Goal: Feedback & Contribution: Contribute content

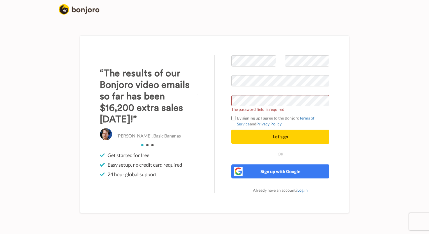
click at [374, 69] on div "Welcome to [PERSON_NAME] The password field is required By signing up I agree t…" at bounding box center [214, 124] width 320 height 220
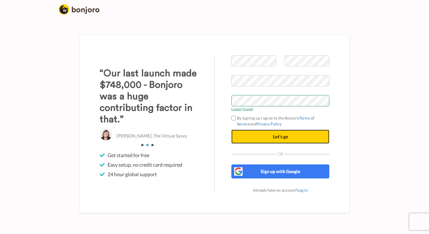
click at [268, 136] on button "Let's go" at bounding box center [280, 137] width 98 height 14
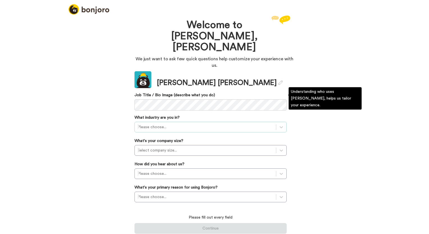
click at [168, 124] on div at bounding box center [206, 127] width 136 height 7
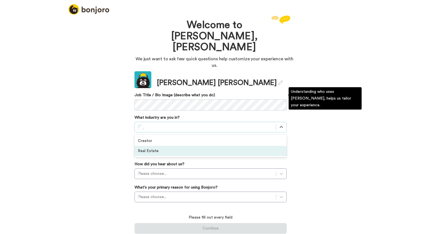
click at [156, 146] on div "Real Estate" at bounding box center [210, 151] width 152 height 10
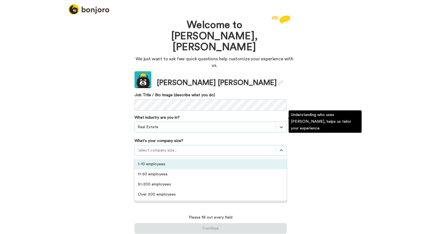
click at [157, 147] on div at bounding box center [206, 150] width 136 height 7
click at [157, 159] on div "1-10 employees" at bounding box center [210, 164] width 152 height 10
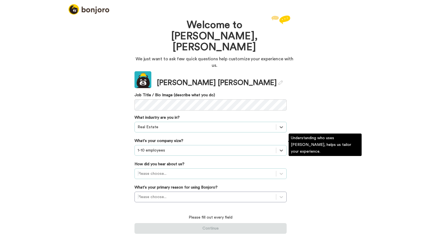
click at [169, 170] on div at bounding box center [206, 173] width 136 height 7
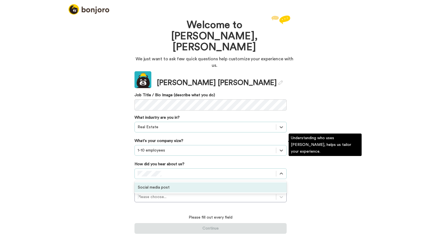
click at [165, 183] on div "Social media post" at bounding box center [210, 188] width 152 height 10
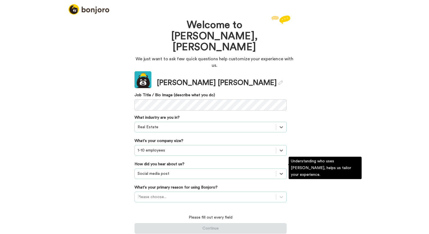
click at [188, 194] on div at bounding box center [206, 197] width 136 height 7
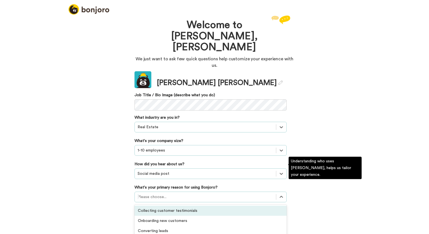
click at [193, 206] on div "Collecting customer testimonials" at bounding box center [210, 211] width 152 height 10
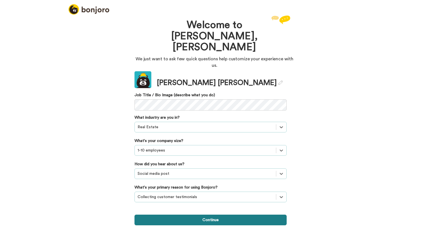
click at [234, 215] on button "Continue" at bounding box center [210, 220] width 152 height 11
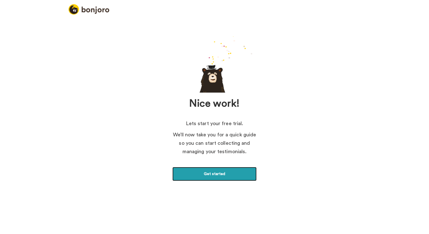
click at [215, 175] on link "Get started" at bounding box center [214, 174] width 84 height 14
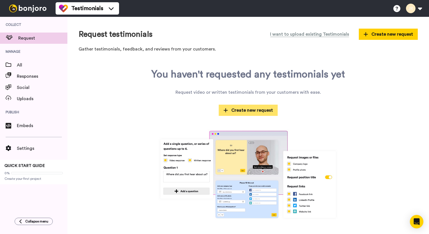
click at [261, 111] on span "Create new request" at bounding box center [248, 110] width 49 height 7
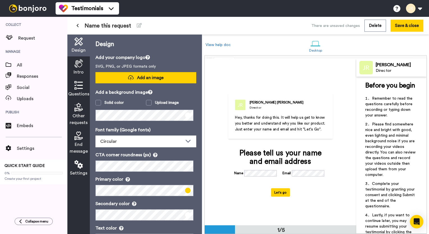
click at [138, 81] on span "Add an image" at bounding box center [150, 78] width 27 height 6
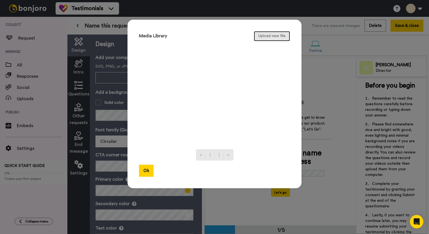
click at [282, 38] on button "Upload new file" at bounding box center [272, 36] width 36 height 10
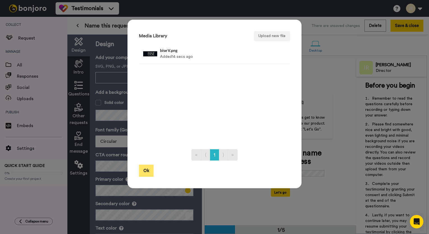
click at [147, 171] on button "Ok" at bounding box center [146, 171] width 15 height 12
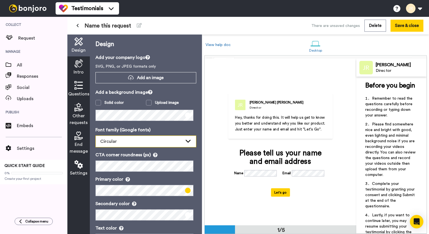
click at [154, 138] on div "Circular" at bounding box center [146, 141] width 100 height 11
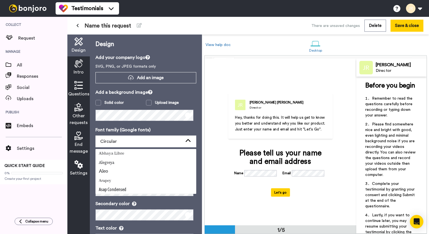
click at [176, 128] on p "Font family (Google fonts)" at bounding box center [145, 130] width 101 height 7
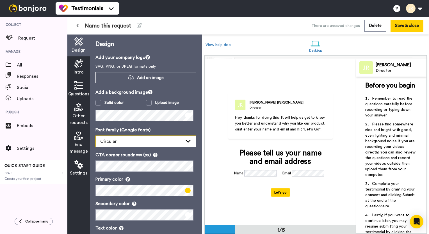
scroll to position [22, 0]
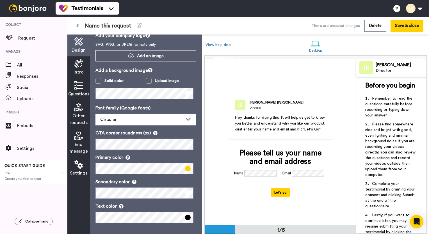
click at [75, 80] on div "Questions" at bounding box center [78, 89] width 22 height 22
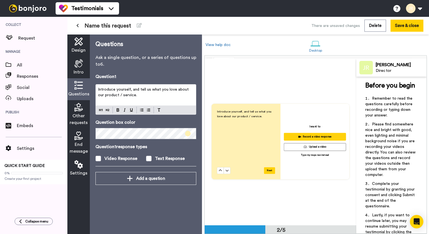
scroll to position [167, 0]
click at [73, 110] on div "Other requests" at bounding box center [78, 114] width 22 height 29
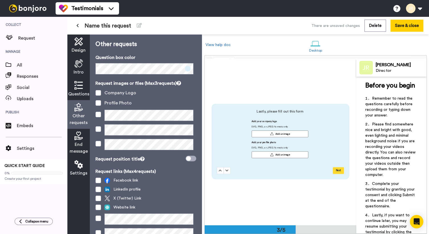
scroll to position [334, 0]
click at [73, 136] on div "End message" at bounding box center [78, 143] width 22 height 29
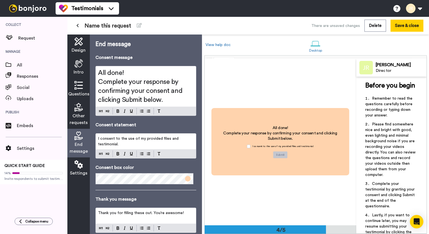
scroll to position [501, 0]
